Goal: Task Accomplishment & Management: Complete application form

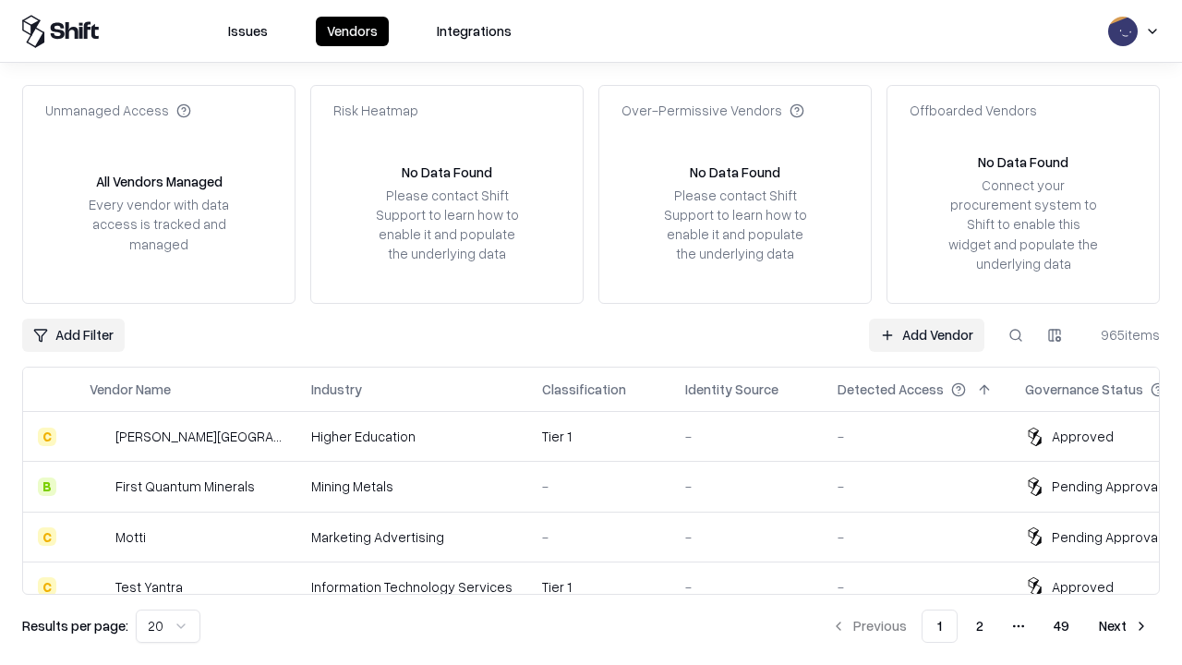
click at [926, 334] on link "Add Vendor" at bounding box center [926, 335] width 115 height 33
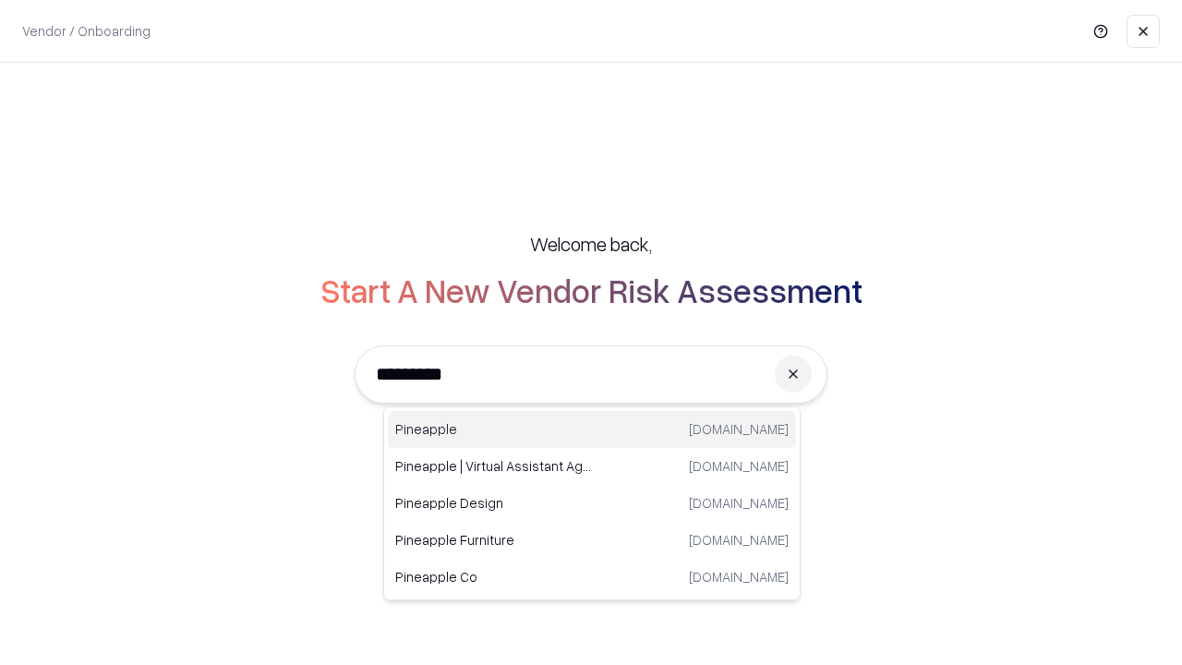
click at [592, 429] on div "Pineapple [DOMAIN_NAME]" at bounding box center [592, 429] width 408 height 37
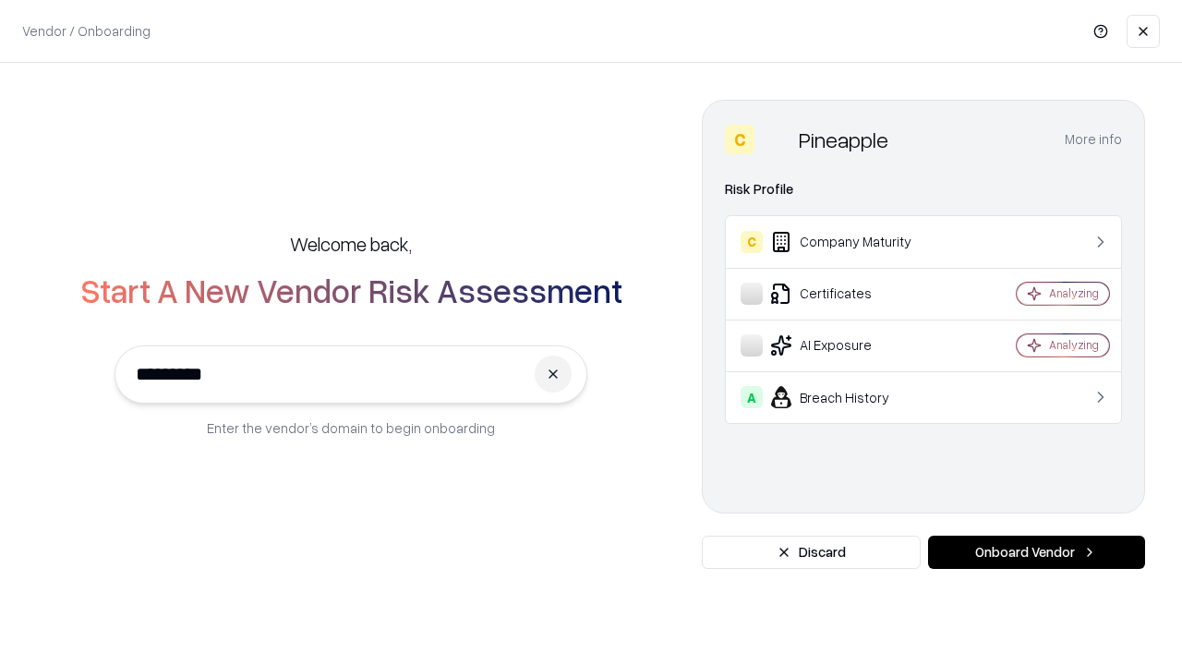
type input "*********"
click at [1036, 552] on button "Onboard Vendor" at bounding box center [1036, 552] width 217 height 33
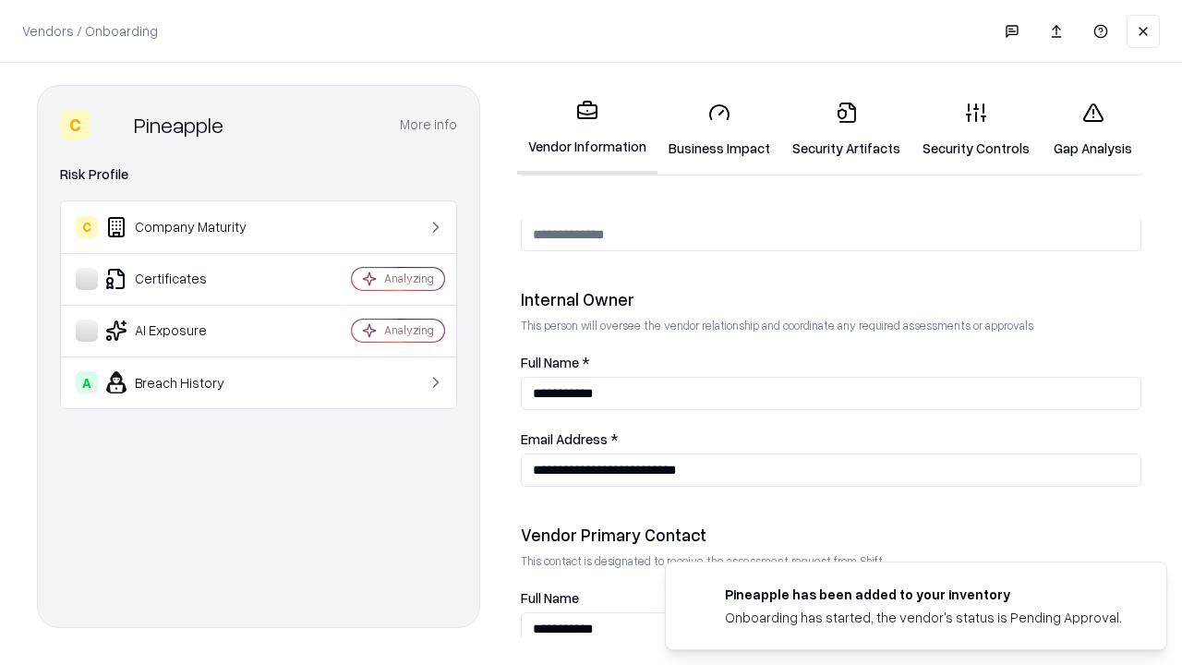
scroll to position [957, 0]
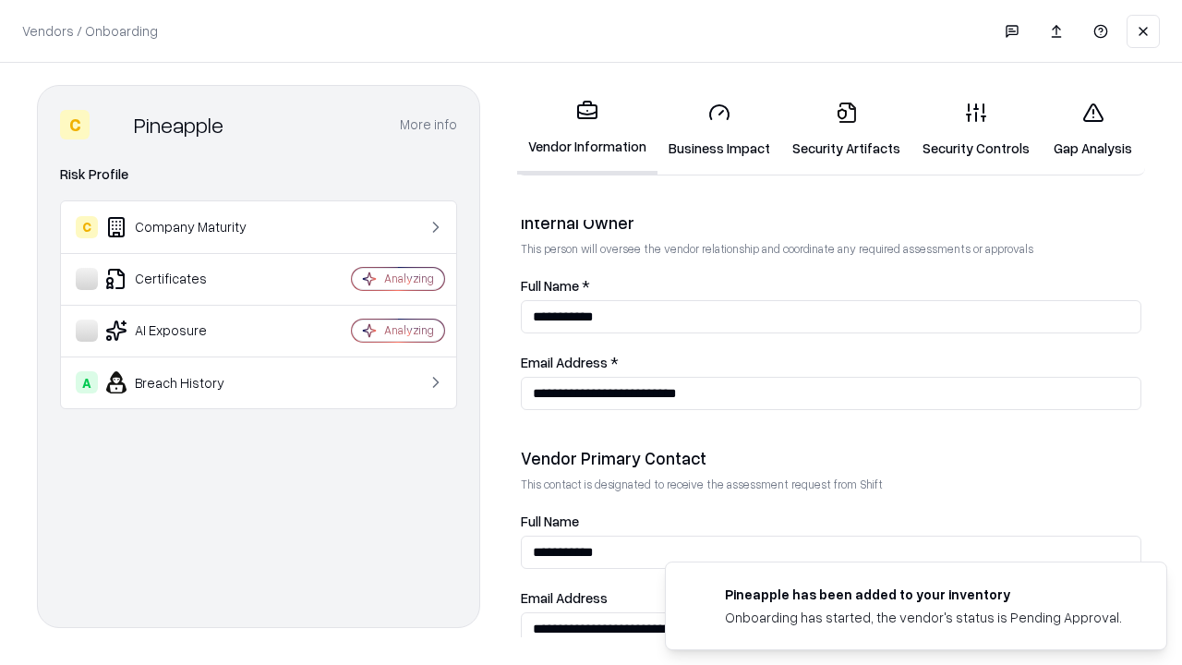
click at [720, 129] on link "Business Impact" at bounding box center [720, 130] width 124 height 86
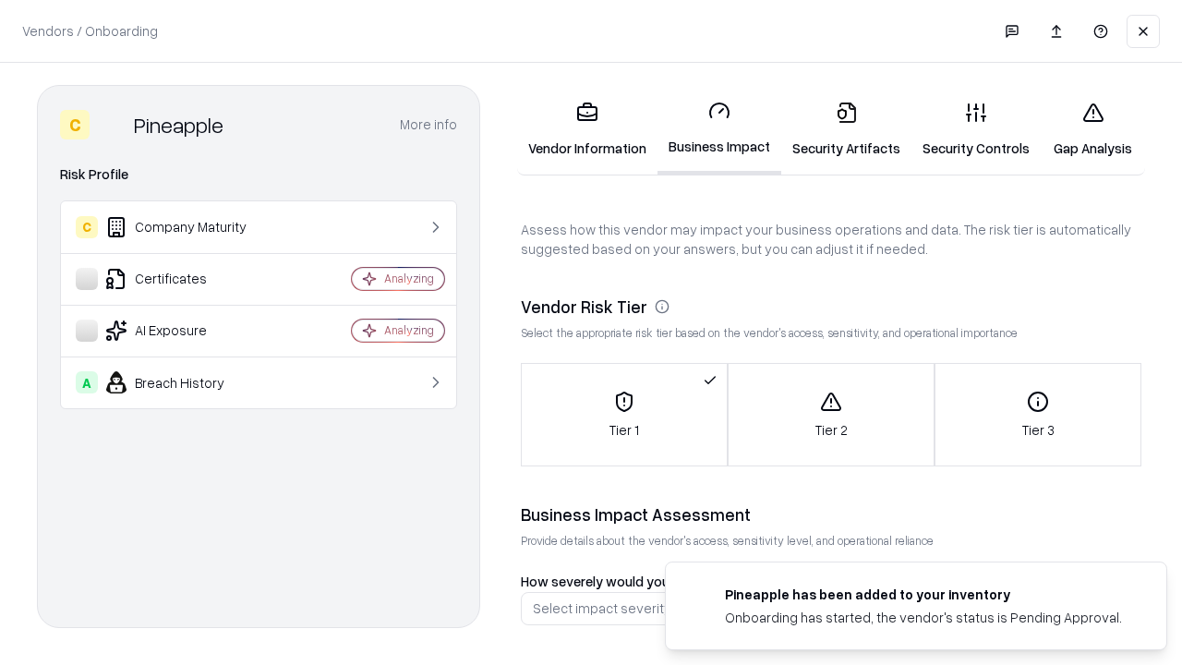
click at [846, 129] on link "Security Artifacts" at bounding box center [846, 130] width 130 height 86
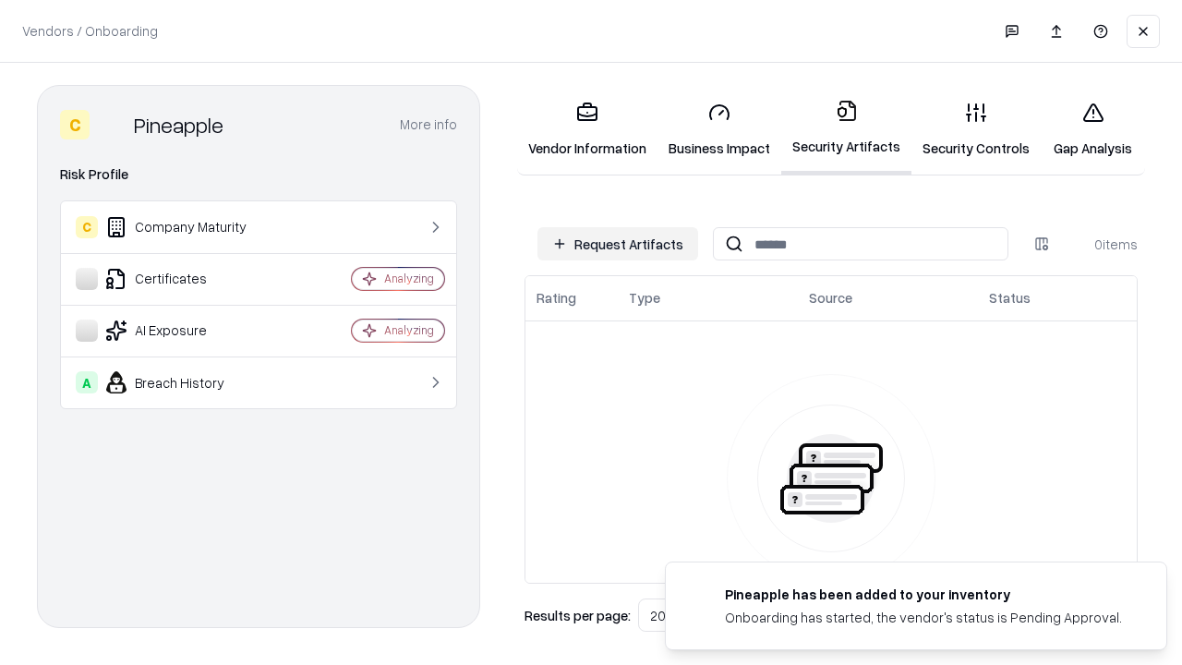
click at [618, 244] on button "Request Artifacts" at bounding box center [618, 243] width 161 height 33
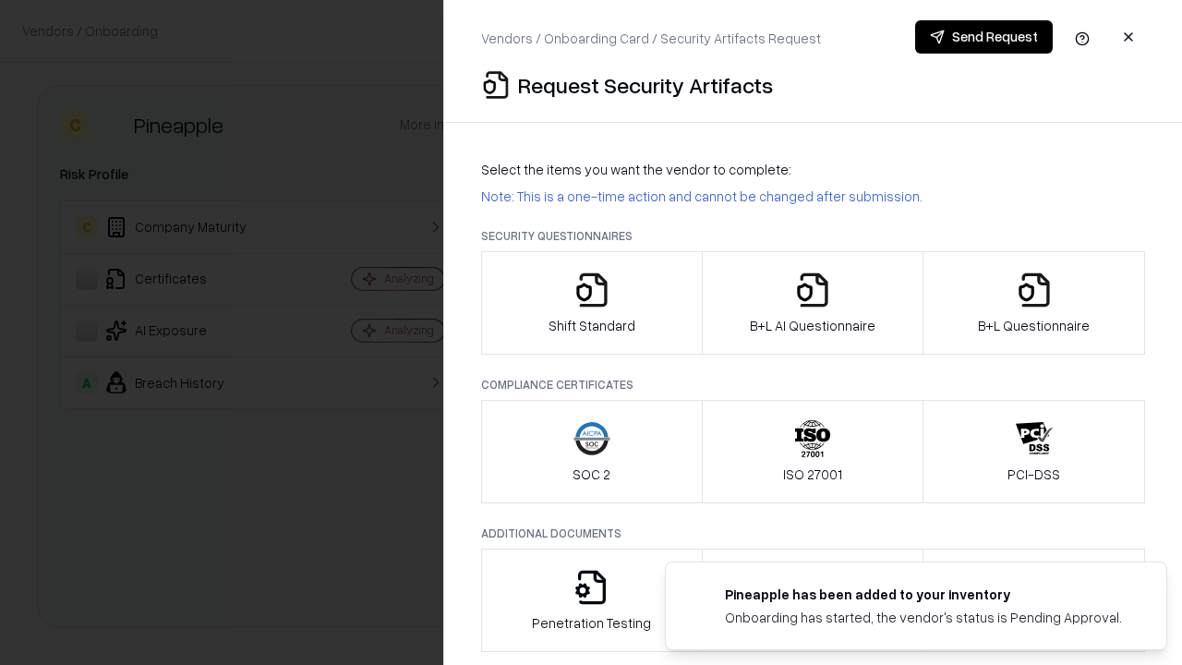
click at [591, 303] on icon "button" at bounding box center [592, 290] width 37 height 37
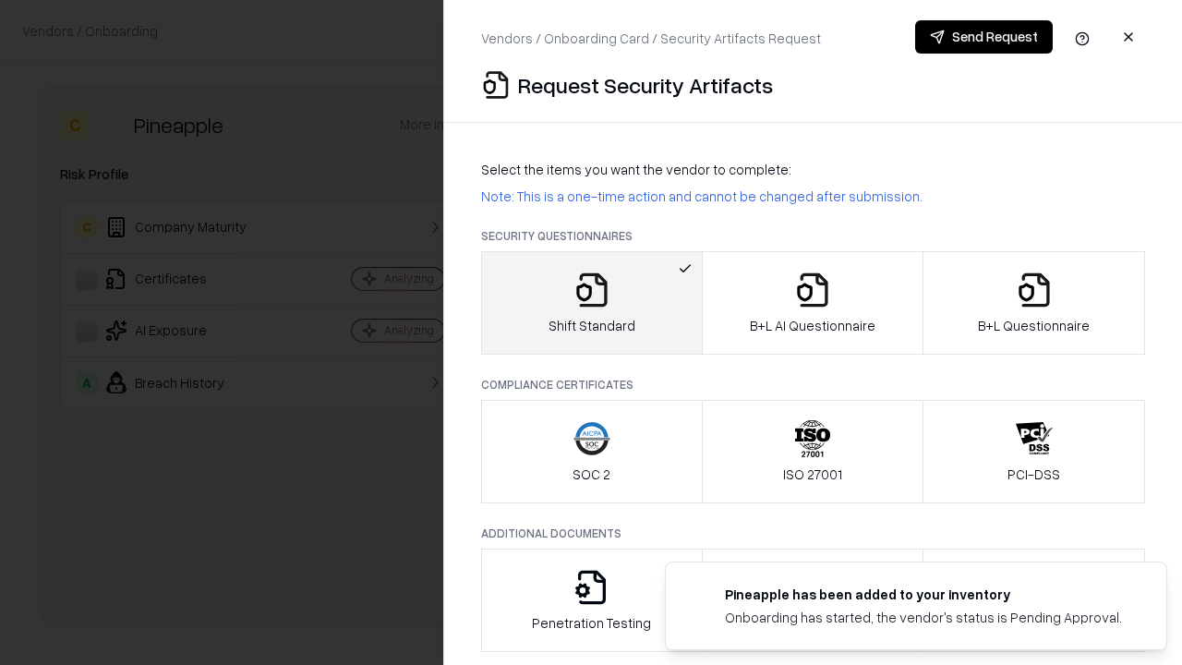
click at [984, 37] on button "Send Request" at bounding box center [984, 36] width 138 height 33
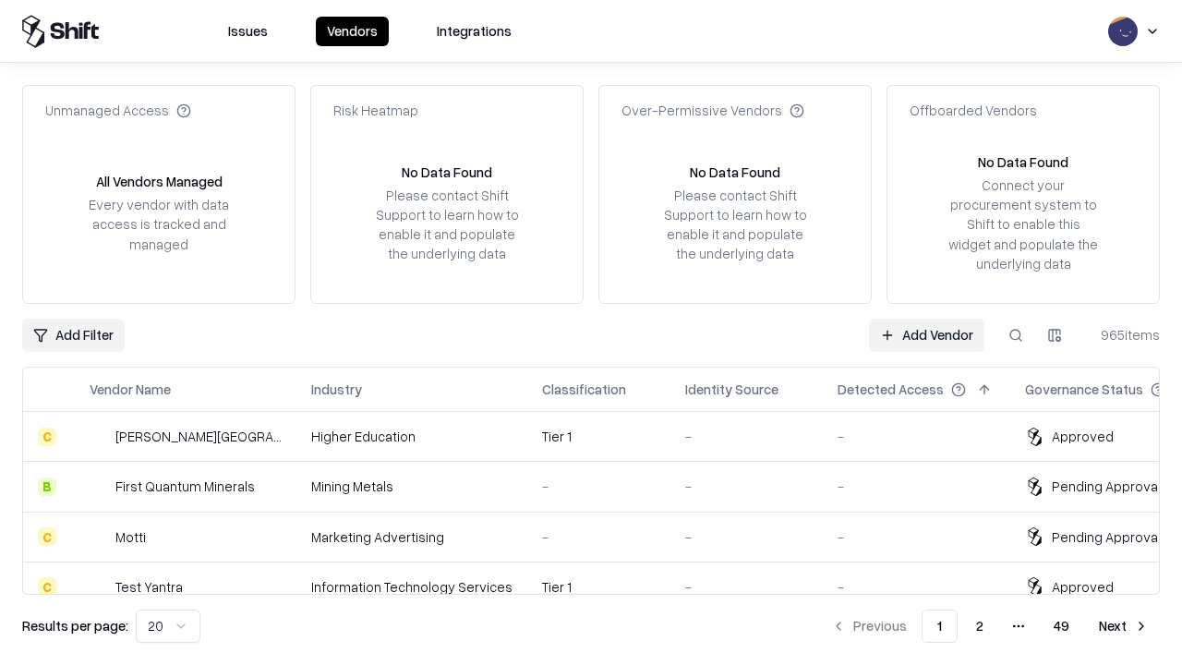
click at [1016, 334] on button at bounding box center [1015, 335] width 33 height 33
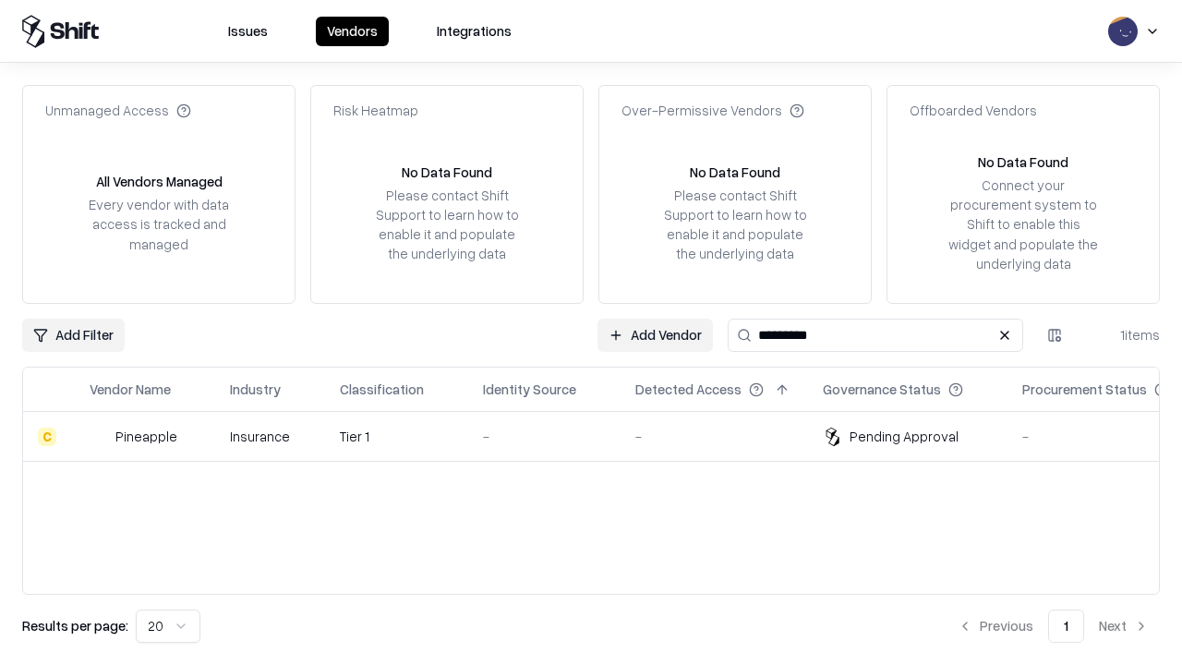
type input "*********"
click at [602, 436] on div "-" at bounding box center [544, 436] width 123 height 19
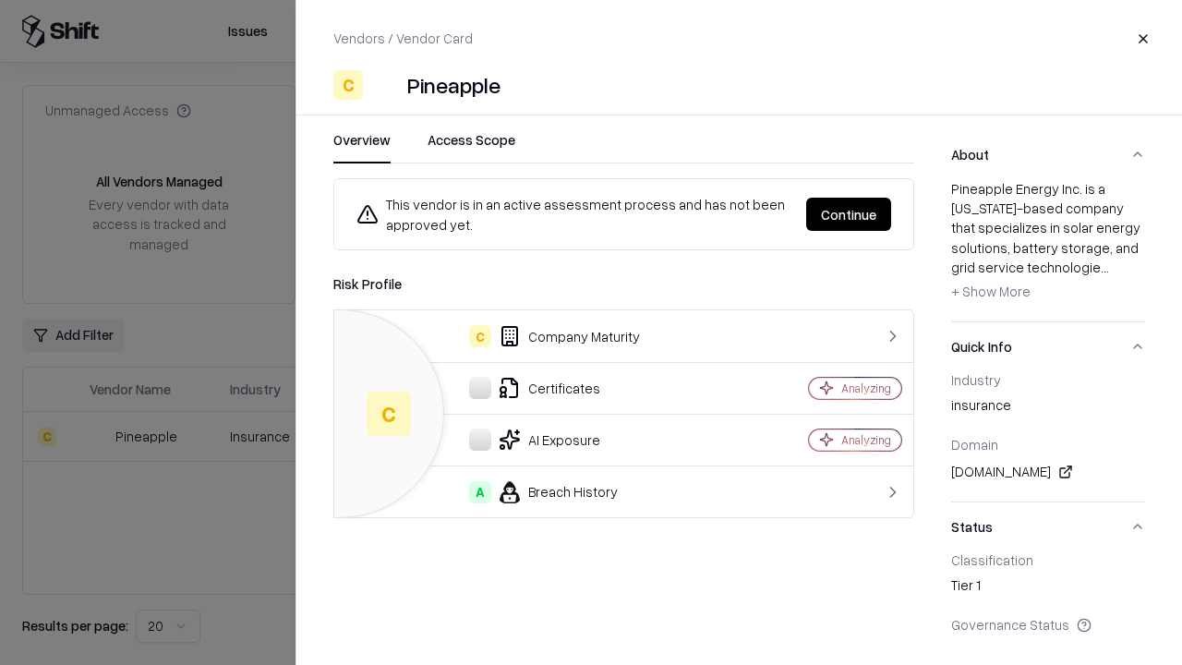
click at [849, 214] on button "Continue" at bounding box center [848, 214] width 85 height 33
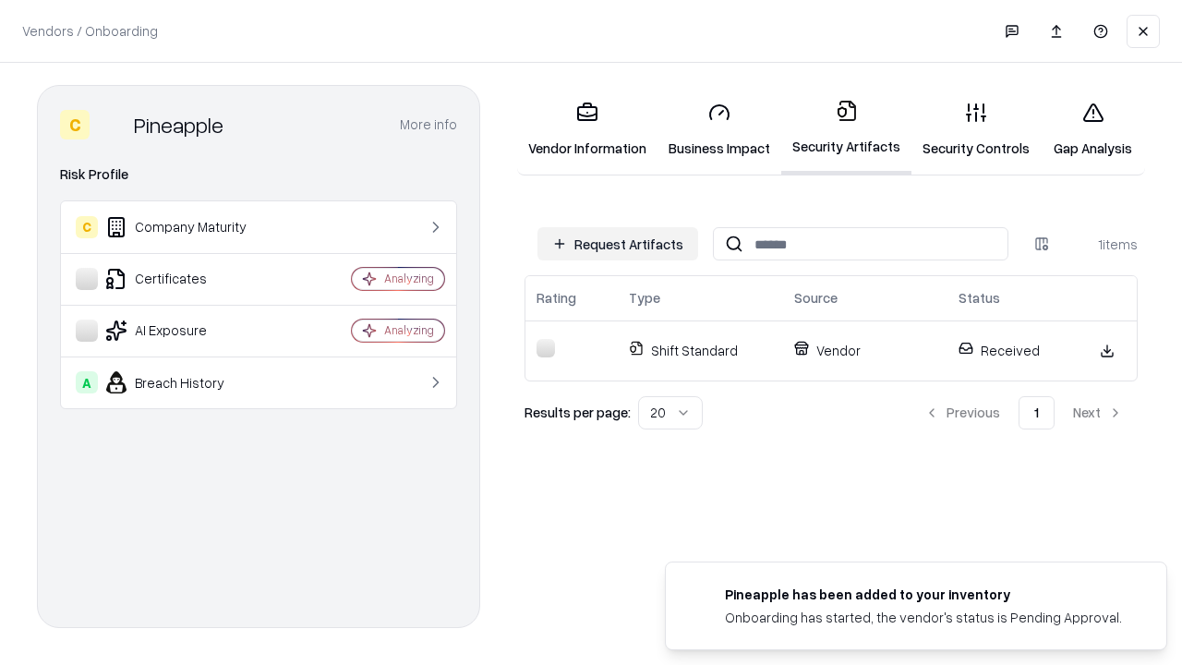
click at [976, 129] on link "Security Controls" at bounding box center [976, 130] width 129 height 86
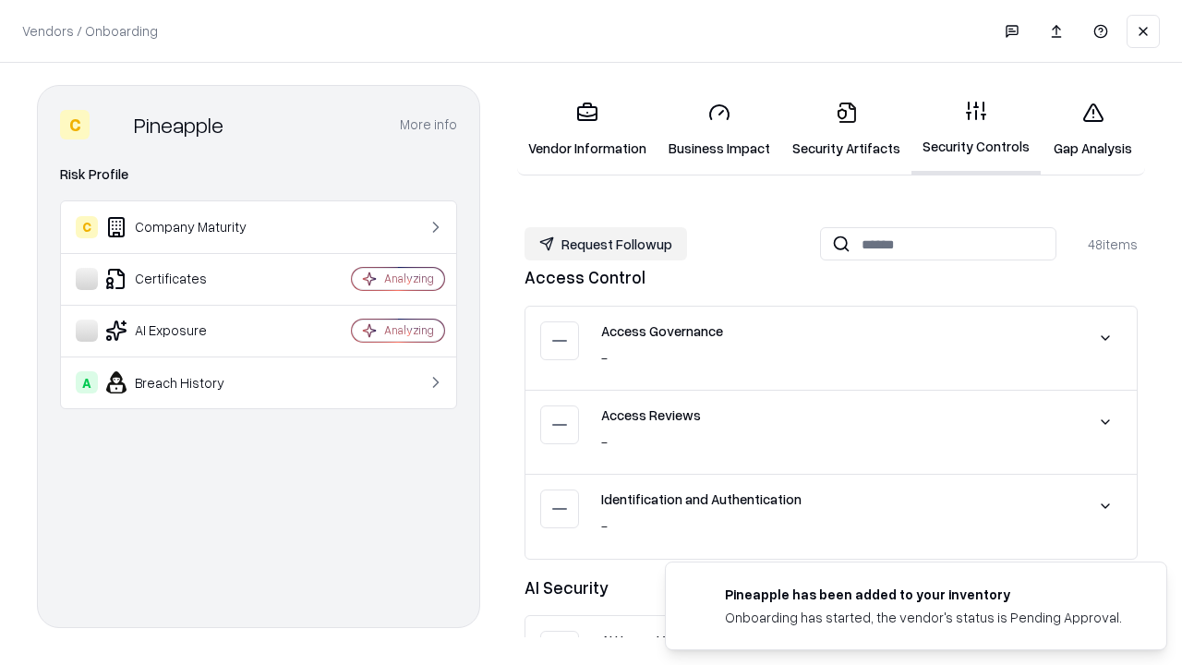
click at [606, 244] on button "Request Followup" at bounding box center [606, 243] width 163 height 33
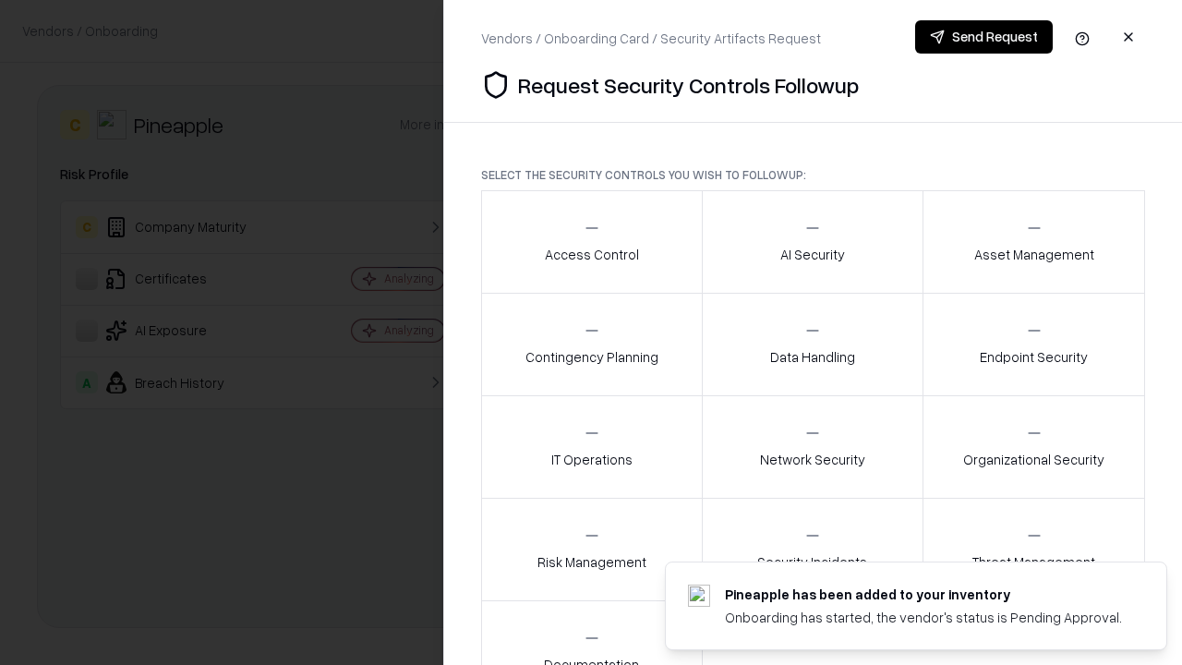
click at [591, 242] on div "Access Control" at bounding box center [592, 241] width 94 height 45
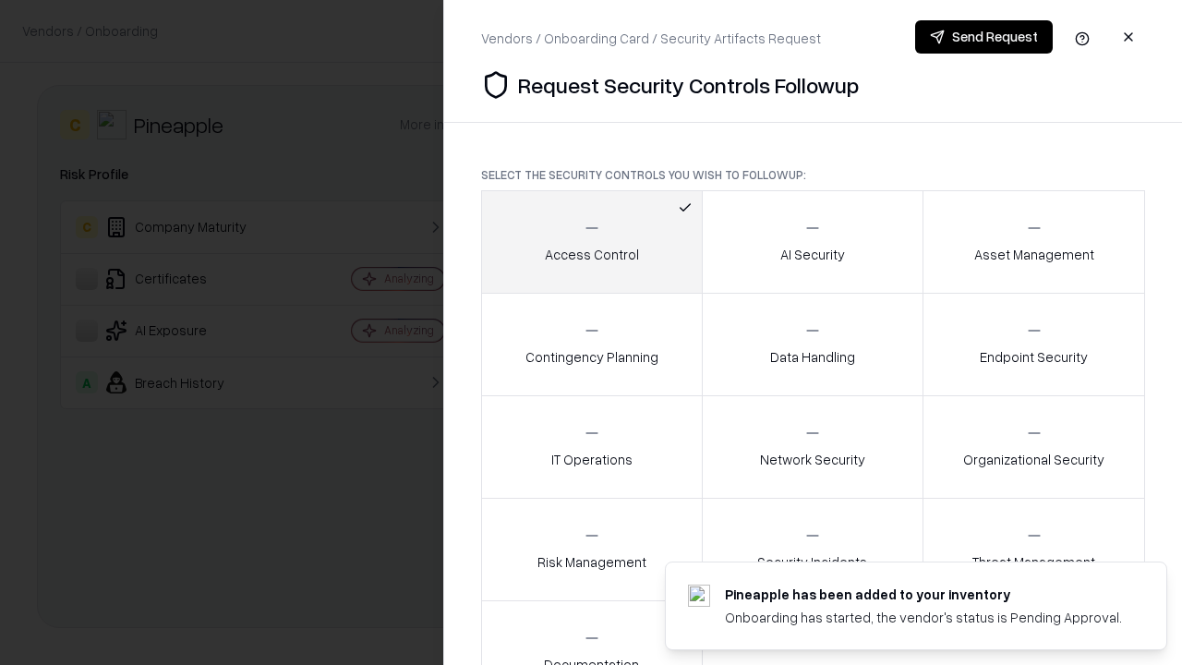
click at [984, 37] on button "Send Request" at bounding box center [984, 36] width 138 height 33
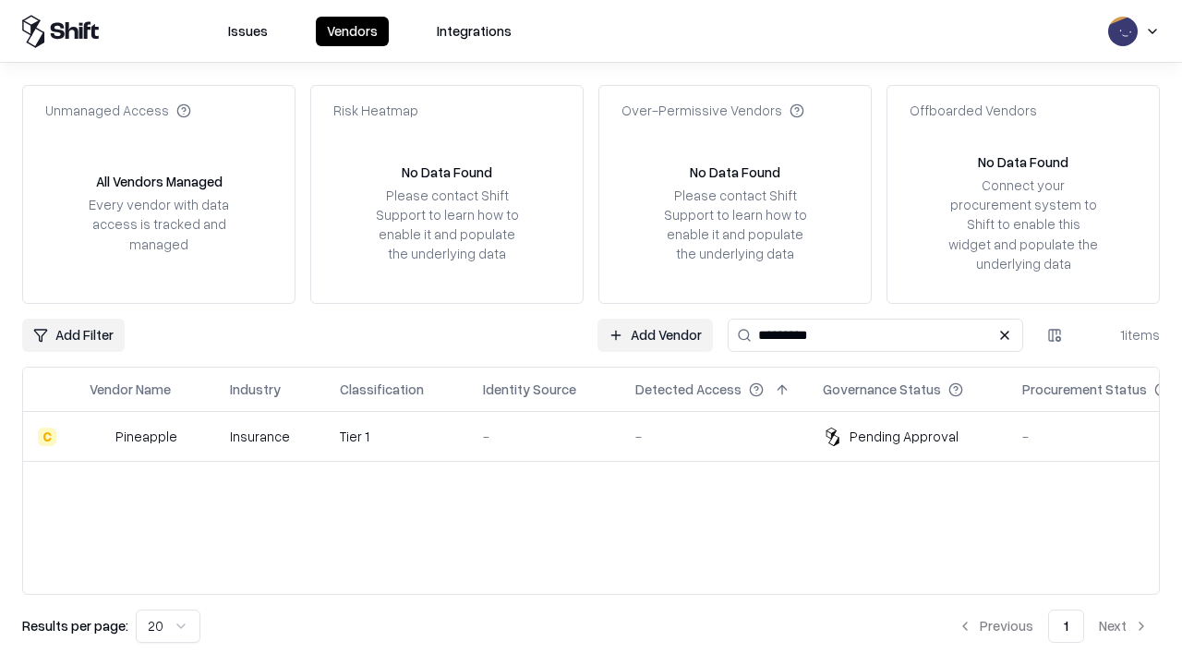
type input "*********"
click at [602, 436] on div "-" at bounding box center [544, 436] width 123 height 19
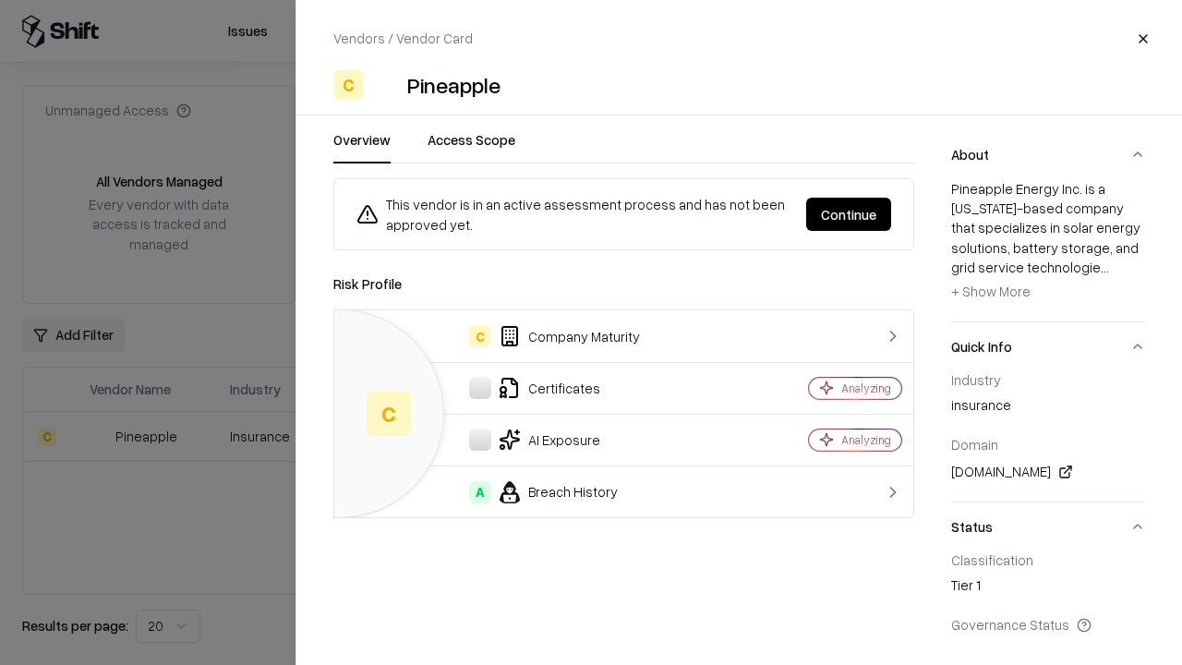
click at [849, 214] on button "Continue" at bounding box center [848, 214] width 85 height 33
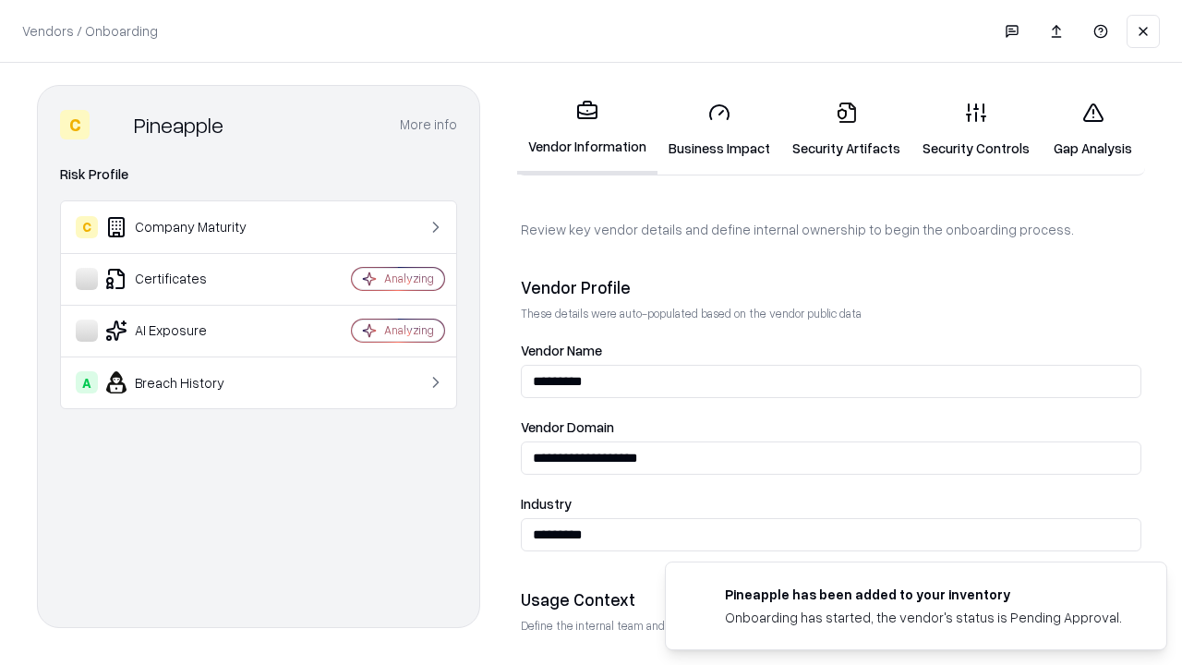
click at [1093, 129] on link "Gap Analysis" at bounding box center [1093, 130] width 104 height 86
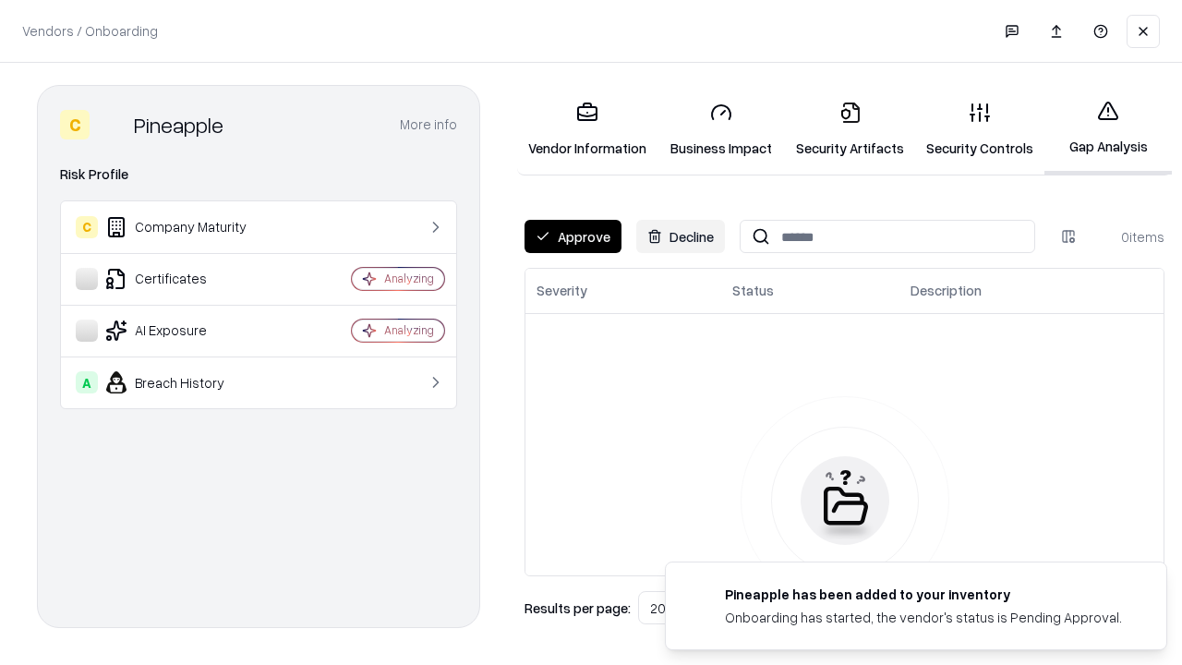
click at [573, 236] on button "Approve" at bounding box center [573, 236] width 97 height 33
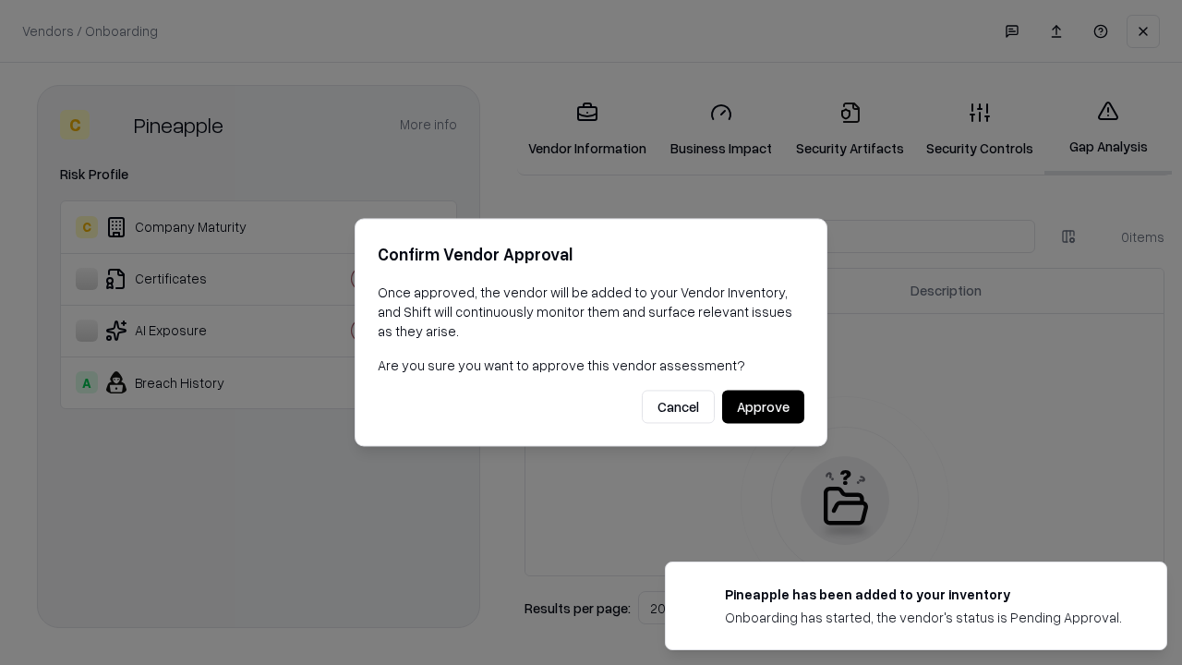
click at [763, 406] on button "Approve" at bounding box center [763, 407] width 82 height 33
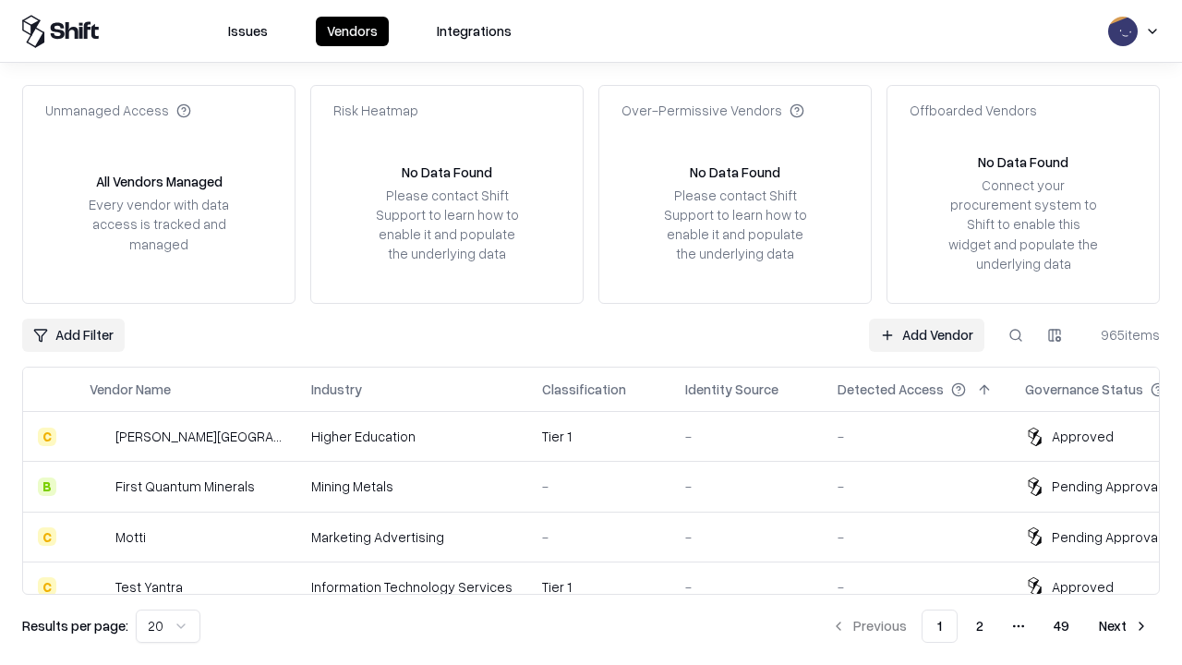
type input "*********"
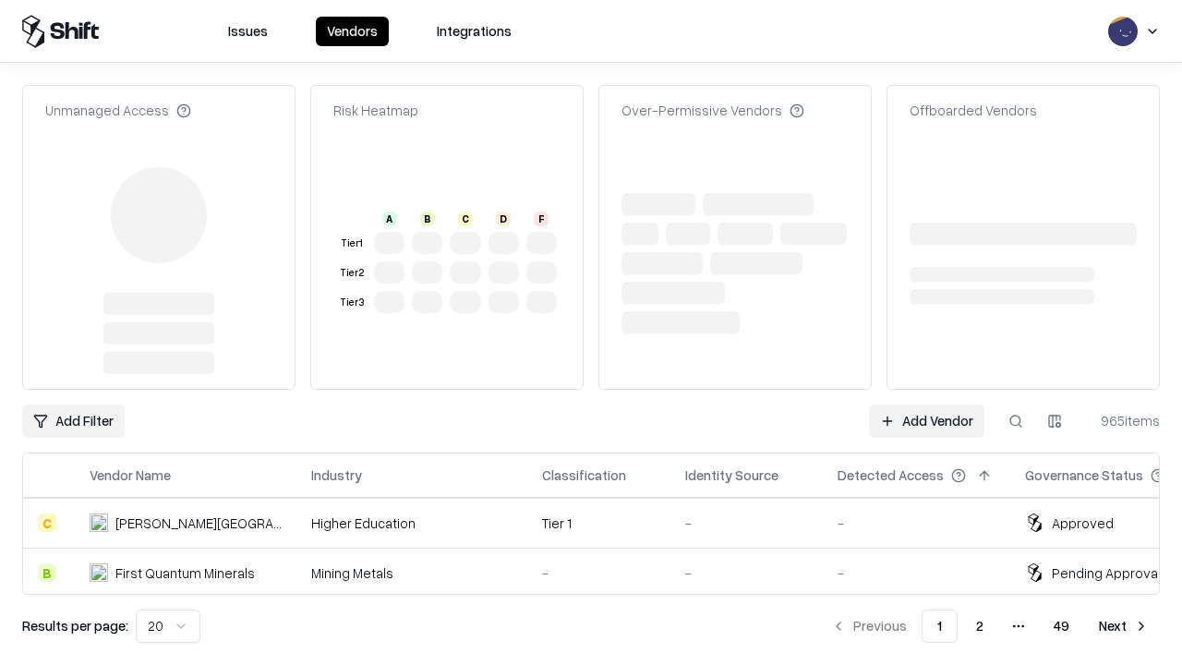
click at [926, 405] on link "Add Vendor" at bounding box center [926, 421] width 115 height 33
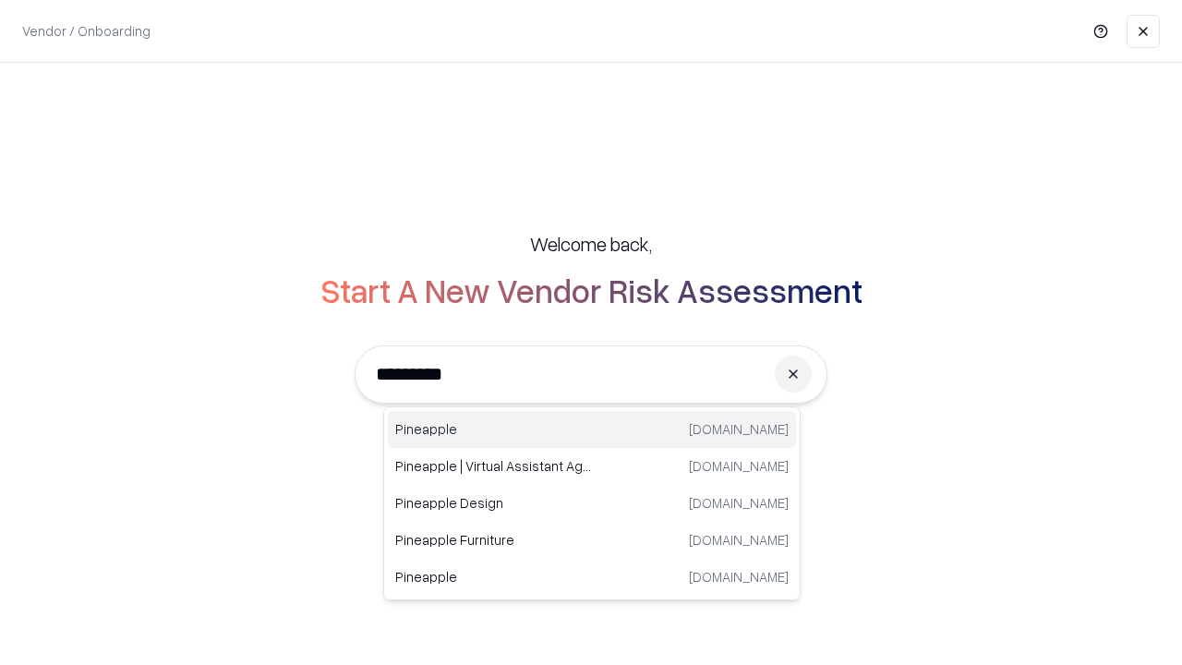
click at [592, 429] on div "Pineapple [DOMAIN_NAME]" at bounding box center [592, 429] width 408 height 37
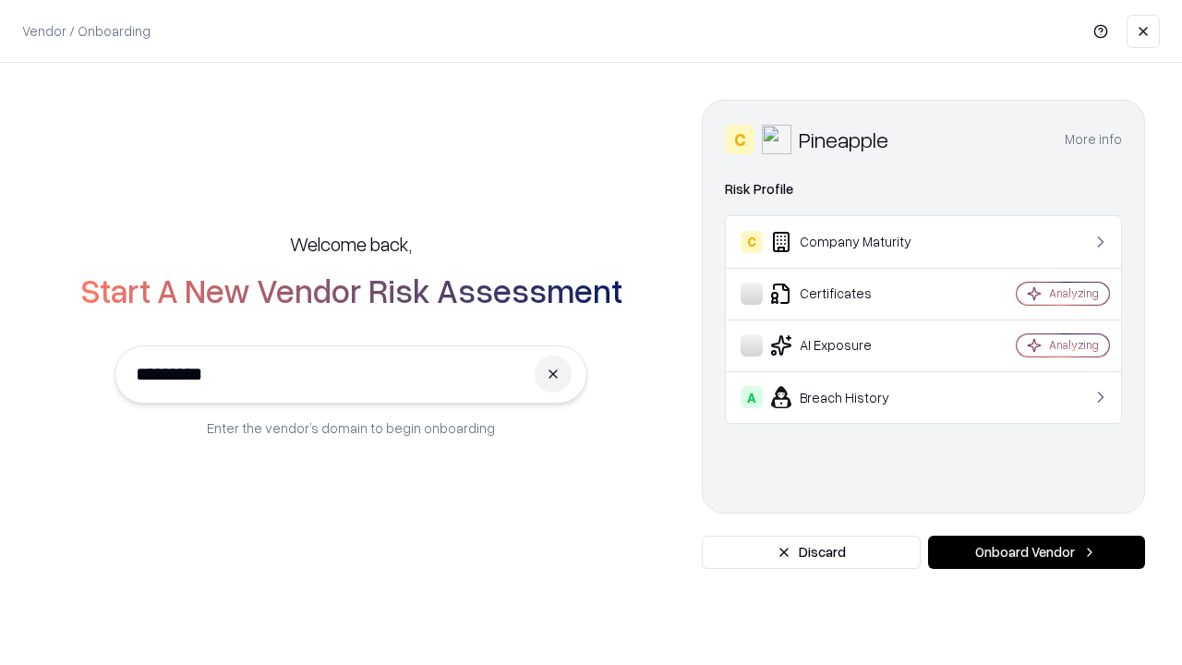
type input "*********"
click at [1036, 552] on button "Onboard Vendor" at bounding box center [1036, 552] width 217 height 33
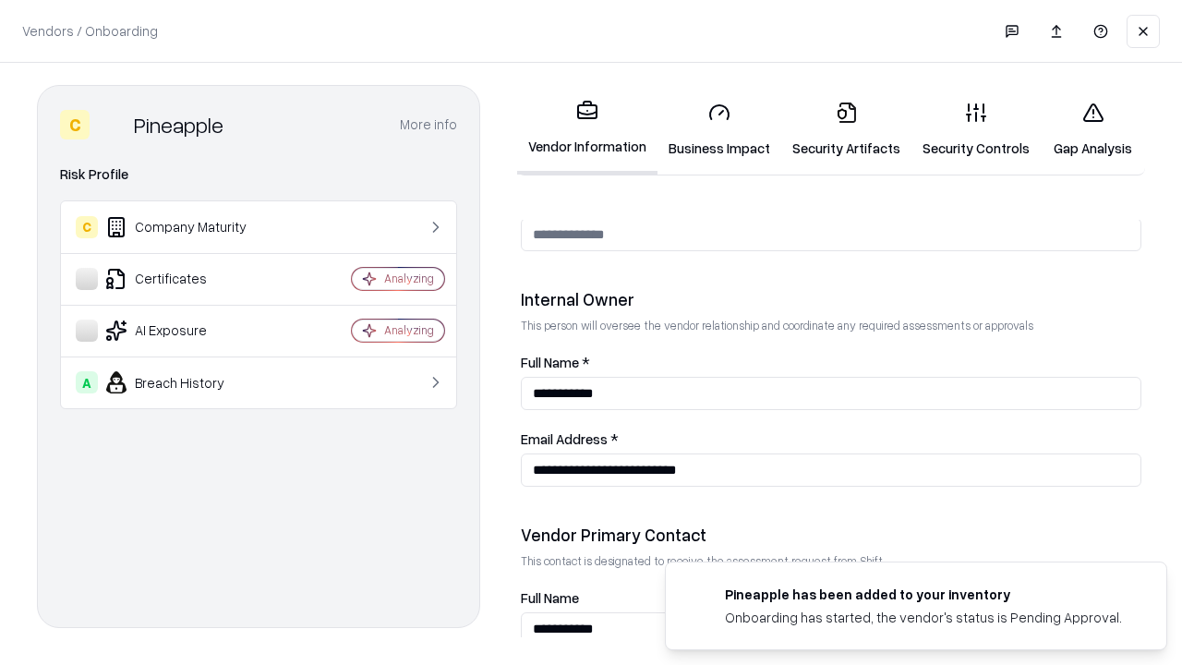
scroll to position [957, 0]
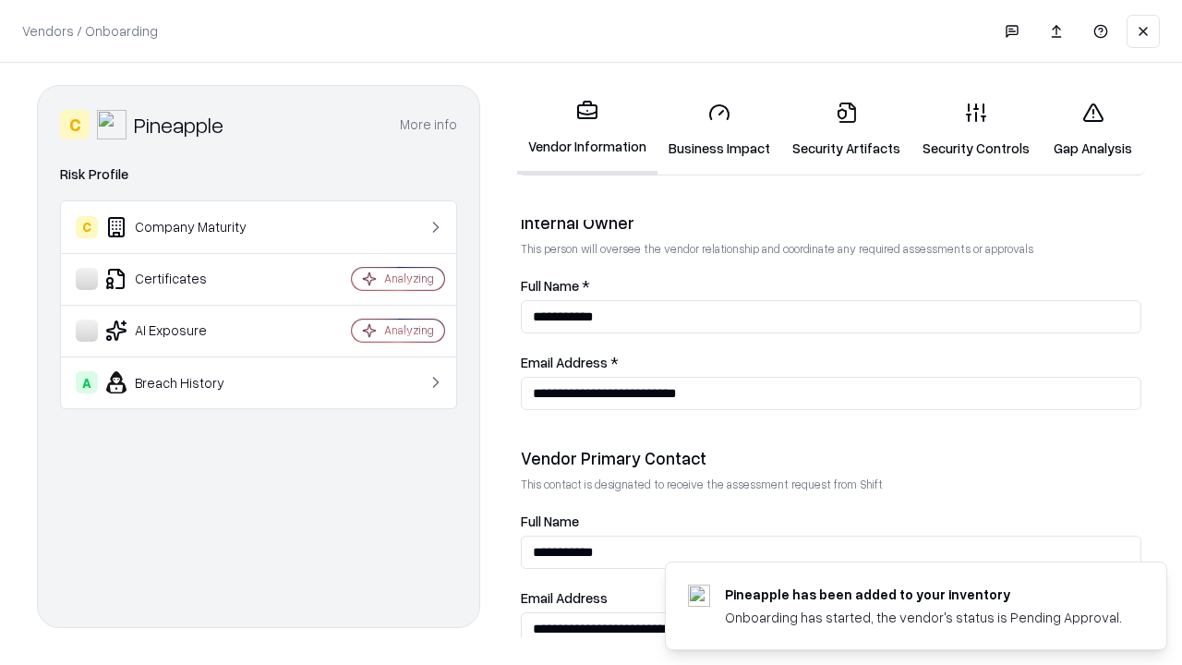
click at [1093, 129] on link "Gap Analysis" at bounding box center [1093, 130] width 104 height 86
